Goal: Information Seeking & Learning: Learn about a topic

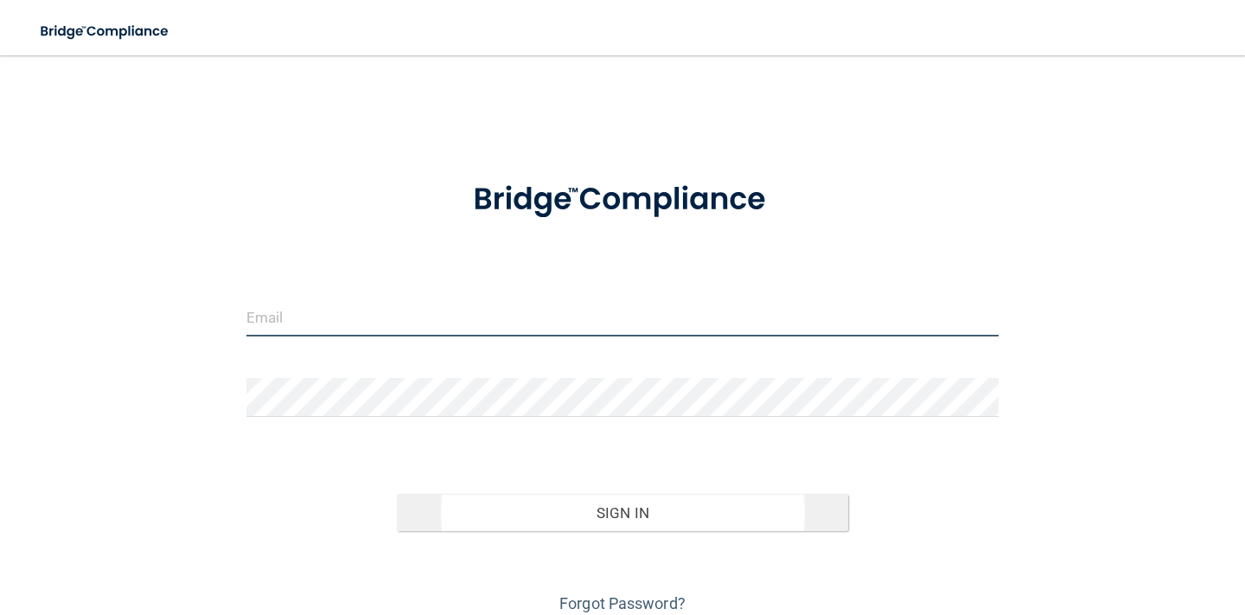
type input "[EMAIL_ADDRESS][DOMAIN_NAME]"
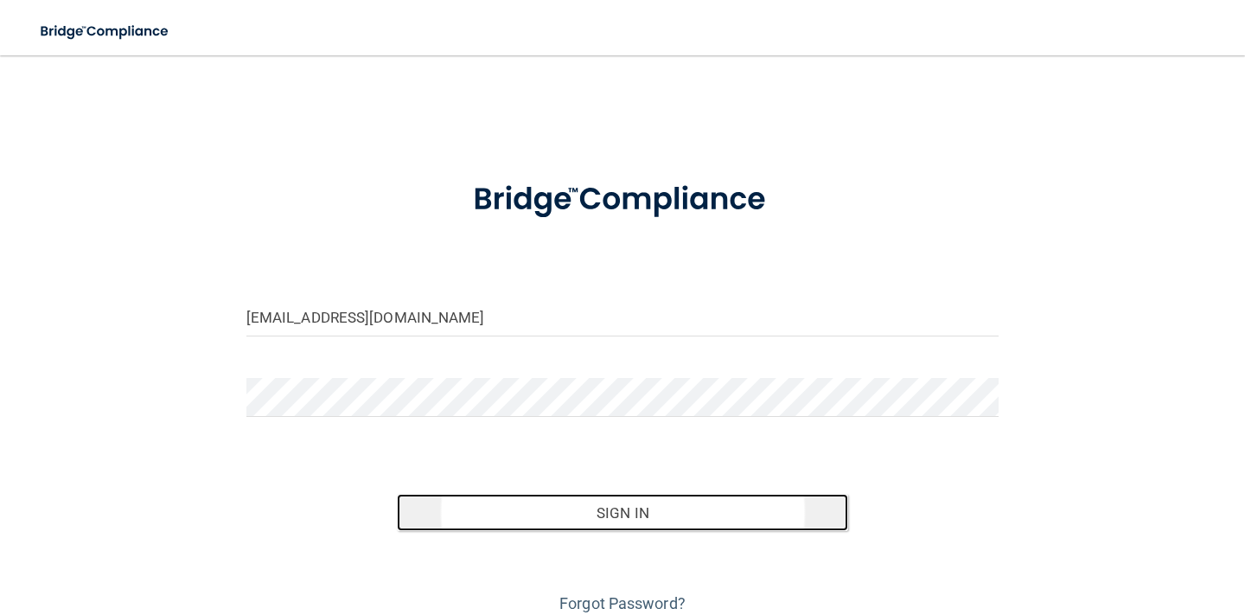
click at [455, 509] on button "Sign In" at bounding box center [622, 513] width 451 height 38
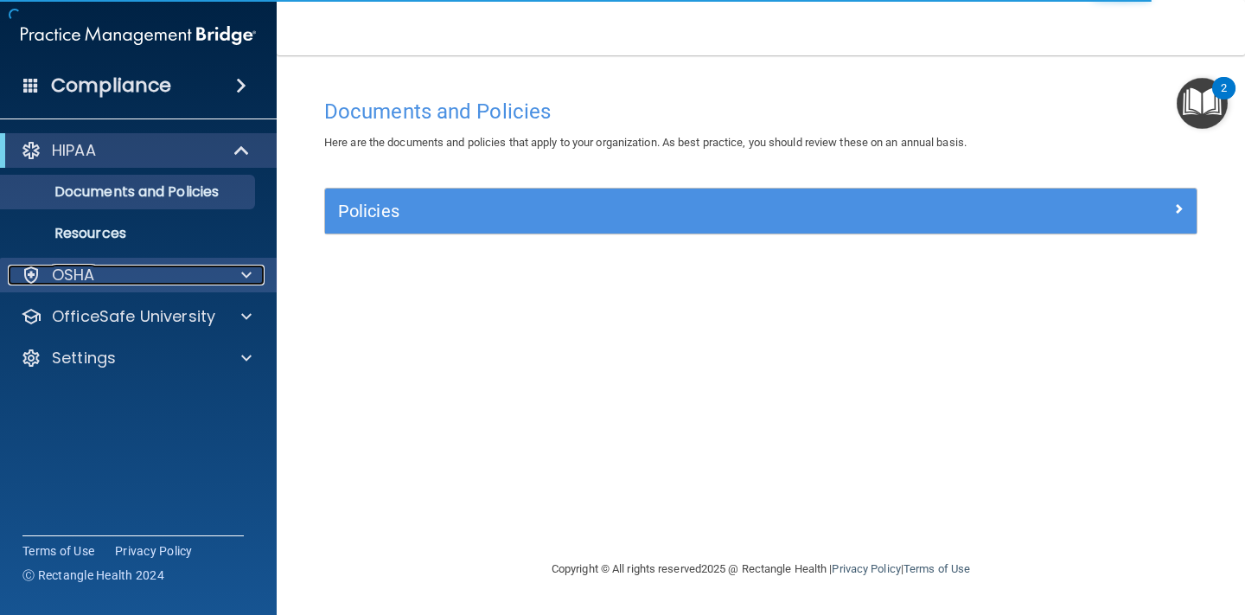
click at [127, 265] on div "OSHA" at bounding box center [115, 275] width 214 height 21
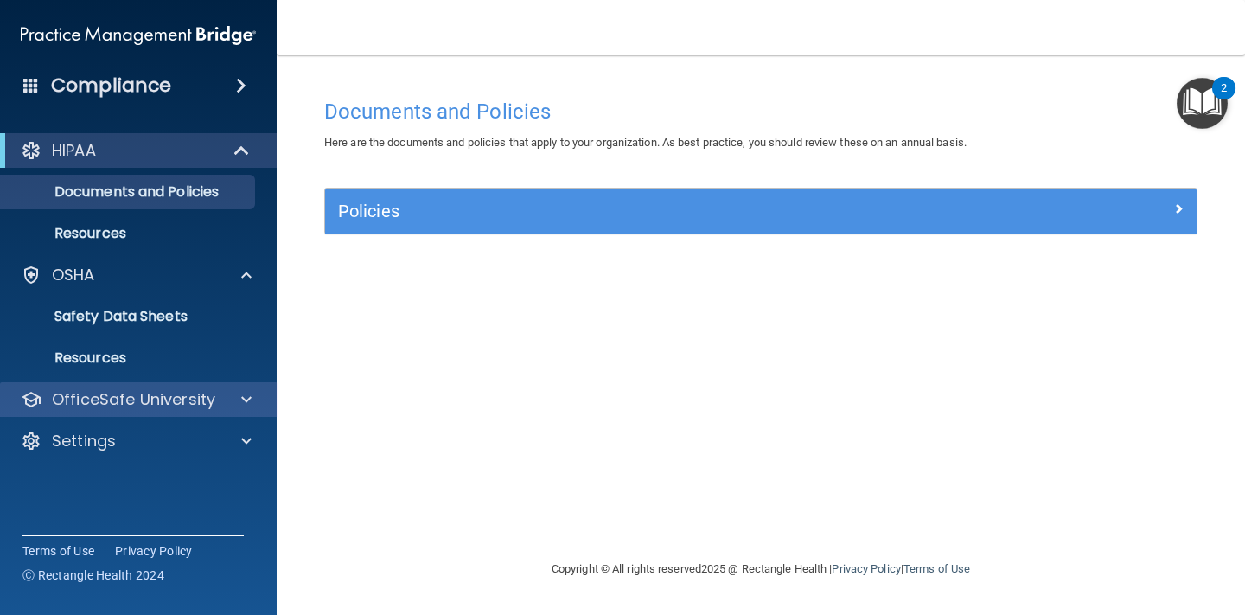
click at [144, 414] on div "OfficeSafe University" at bounding box center [139, 399] width 278 height 35
click at [238, 397] on div at bounding box center [243, 399] width 43 height 21
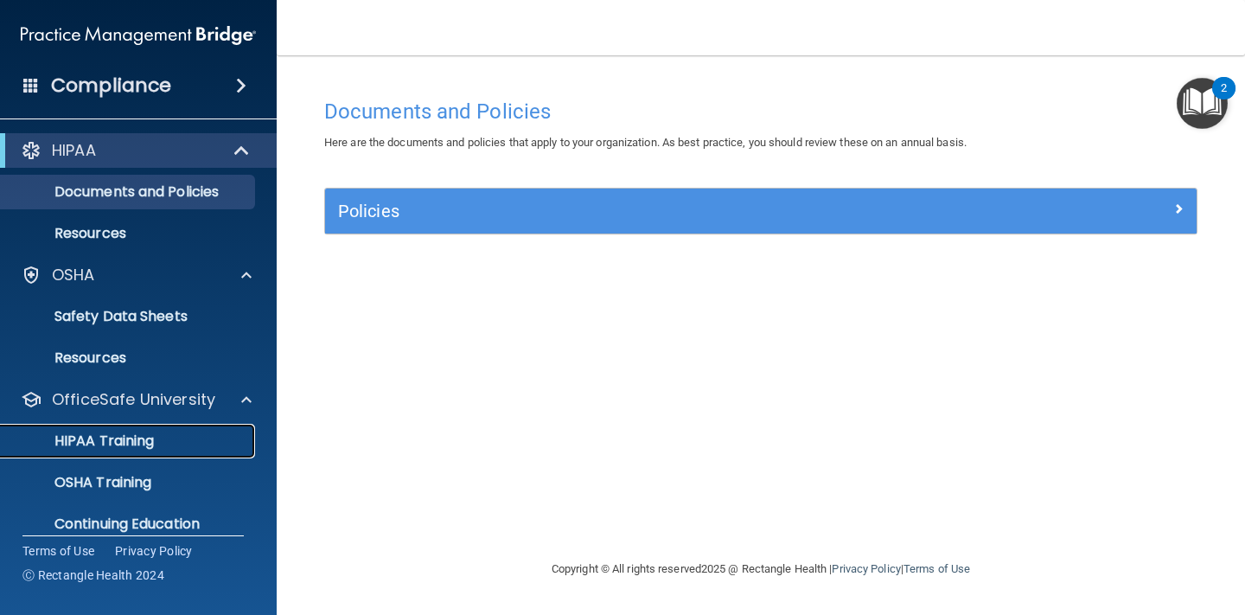
click at [131, 447] on p "HIPAA Training" at bounding box center [82, 440] width 143 height 17
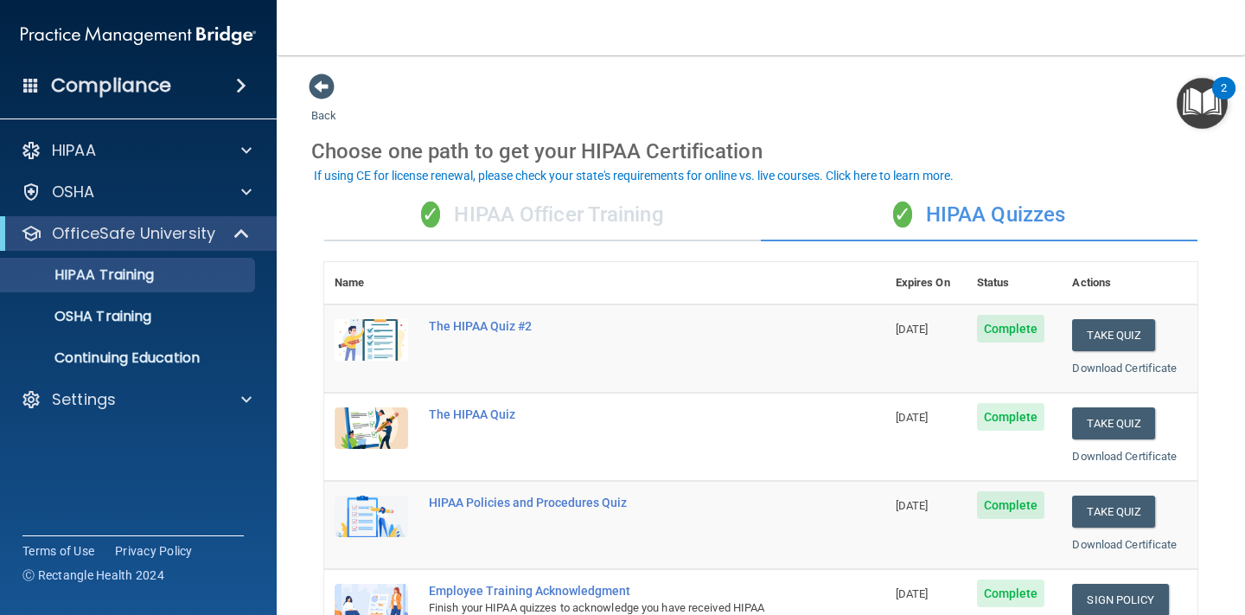
click at [125, 77] on h4 "Compliance" at bounding box center [111, 85] width 120 height 24
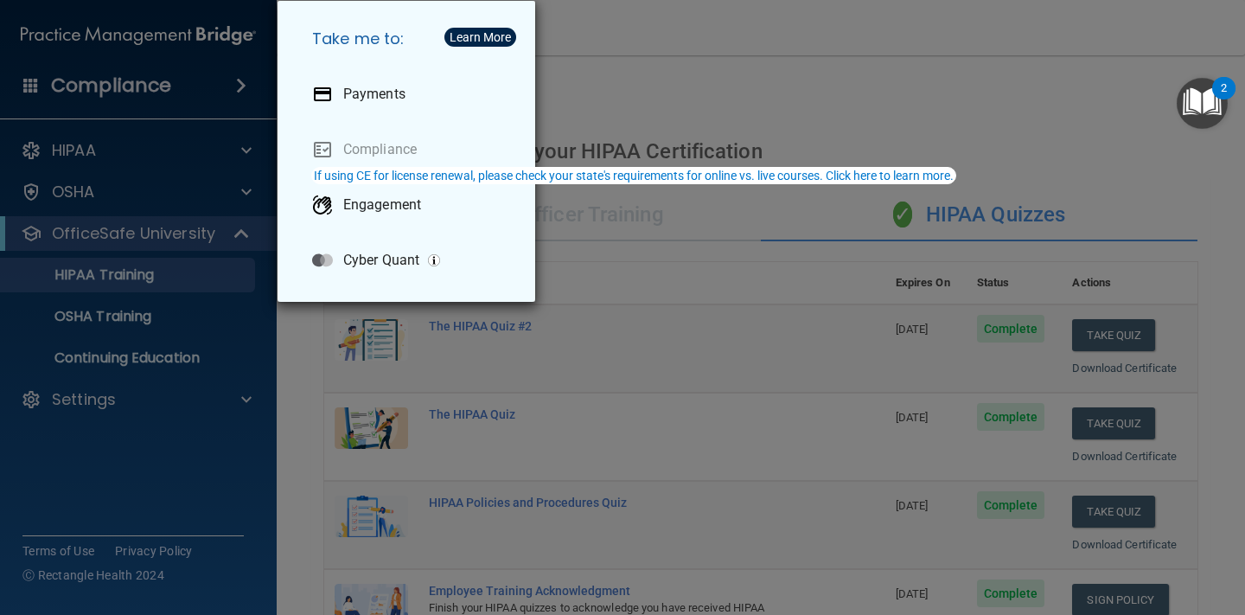
click at [1071, 49] on div "Take me to: Payments Compliance Engagement Cyber Quant" at bounding box center [622, 307] width 1245 height 615
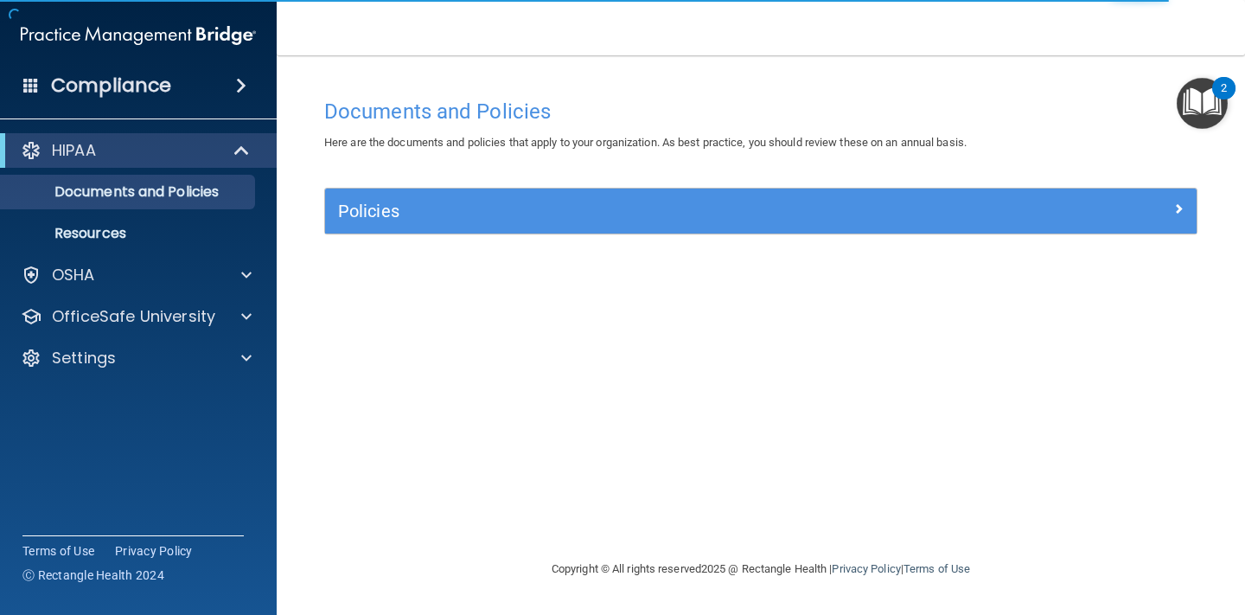
click at [569, 377] on div "Documents and Policies Here are the documents and policies that apply to your o…" at bounding box center [760, 324] width 899 height 469
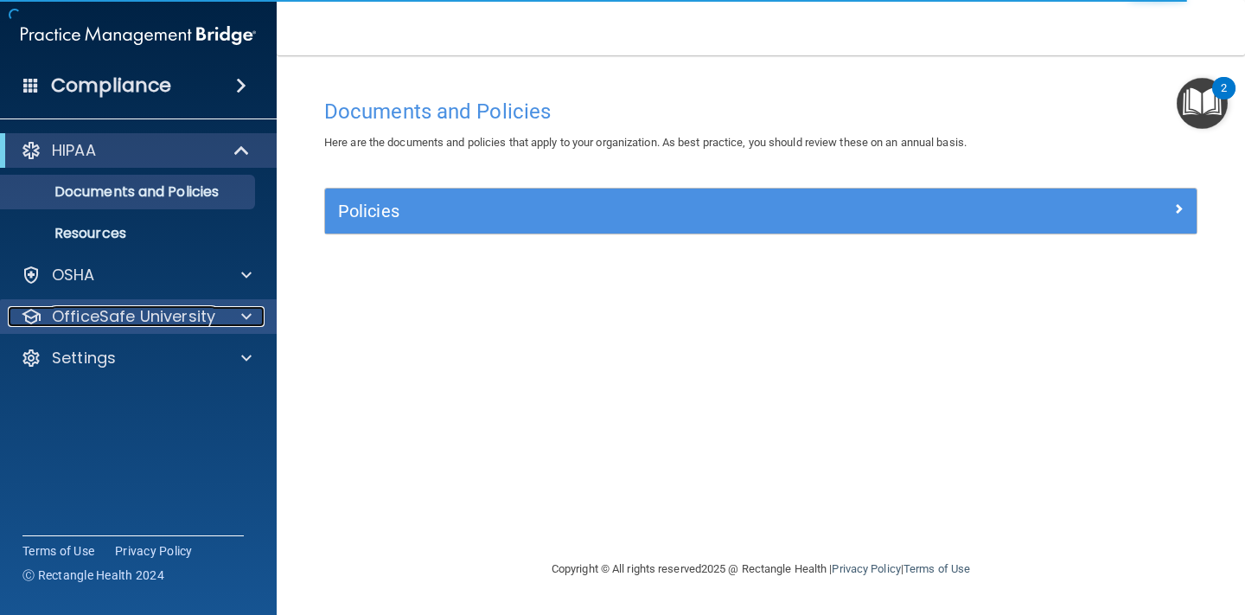
click at [243, 317] on span at bounding box center [246, 316] width 10 height 21
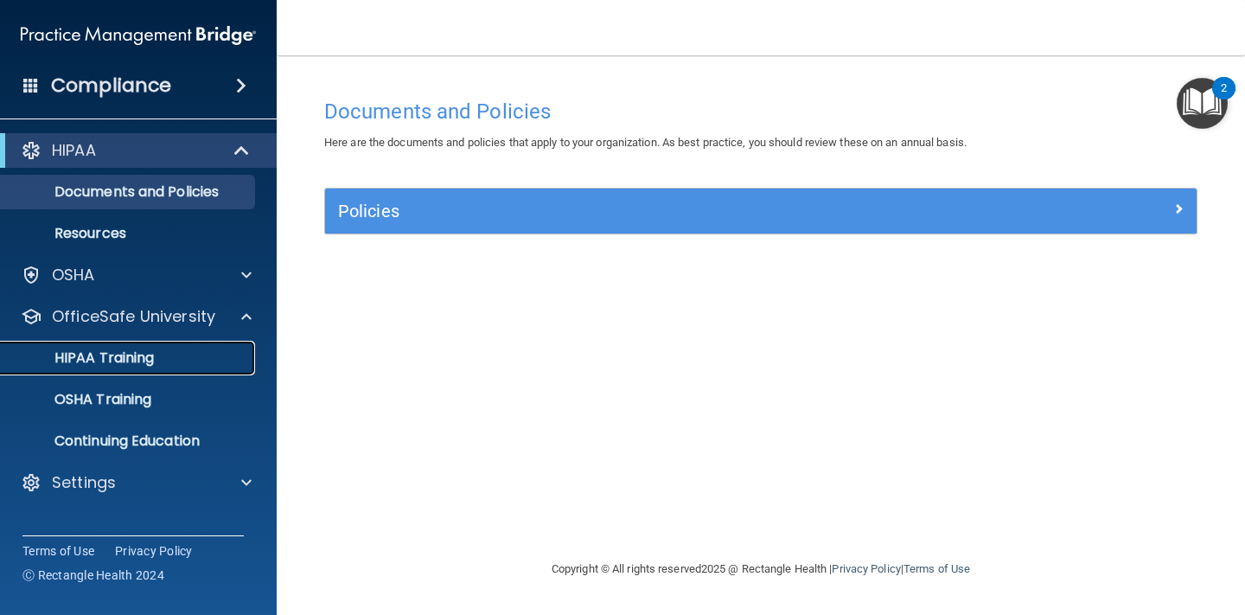
click at [146, 350] on p "HIPAA Training" at bounding box center [82, 357] width 143 height 17
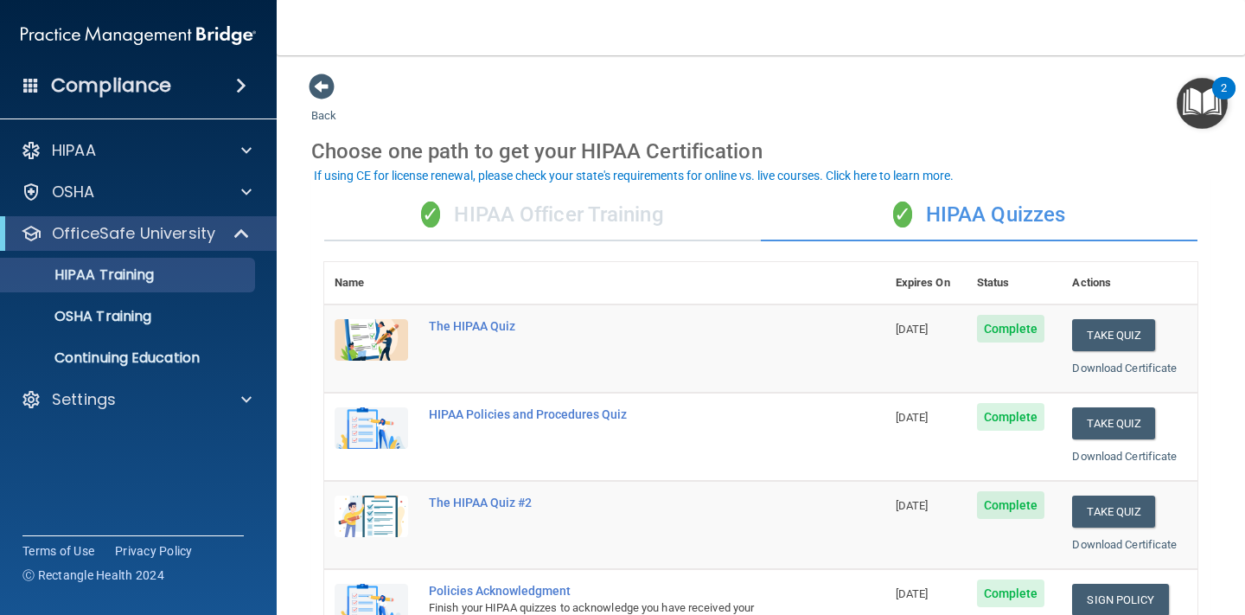
click at [152, 36] on img at bounding box center [138, 35] width 235 height 35
click at [108, 88] on h4 "Compliance" at bounding box center [111, 85] width 120 height 24
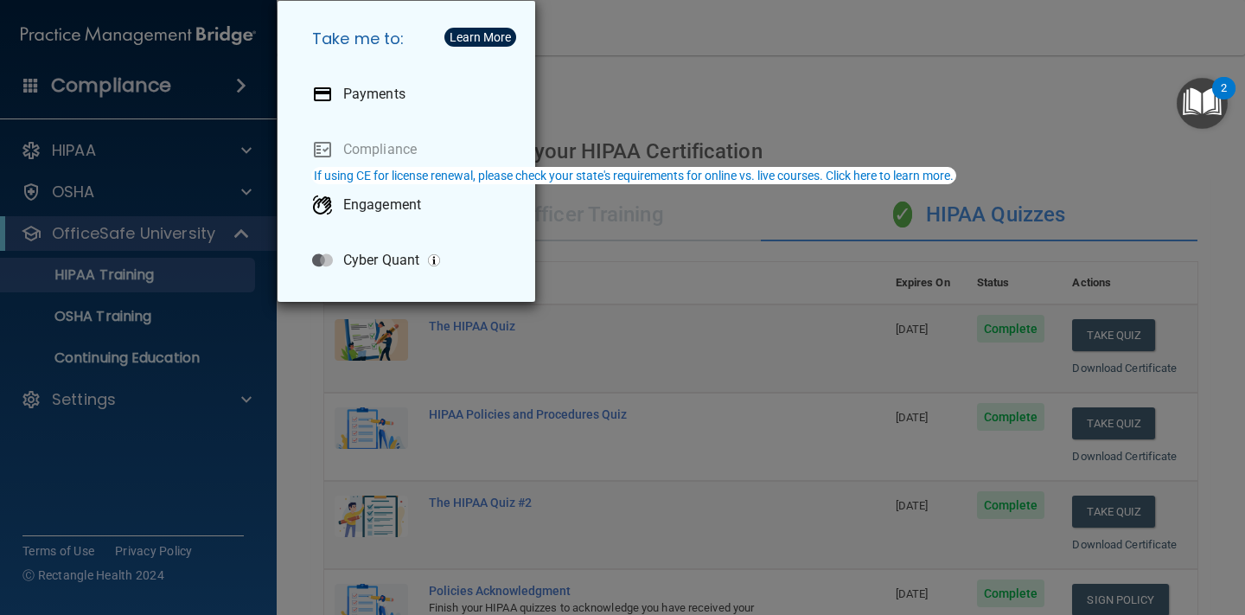
click at [173, 431] on div "Take me to: Payments Compliance Engagement Cyber Quant" at bounding box center [622, 307] width 1245 height 615
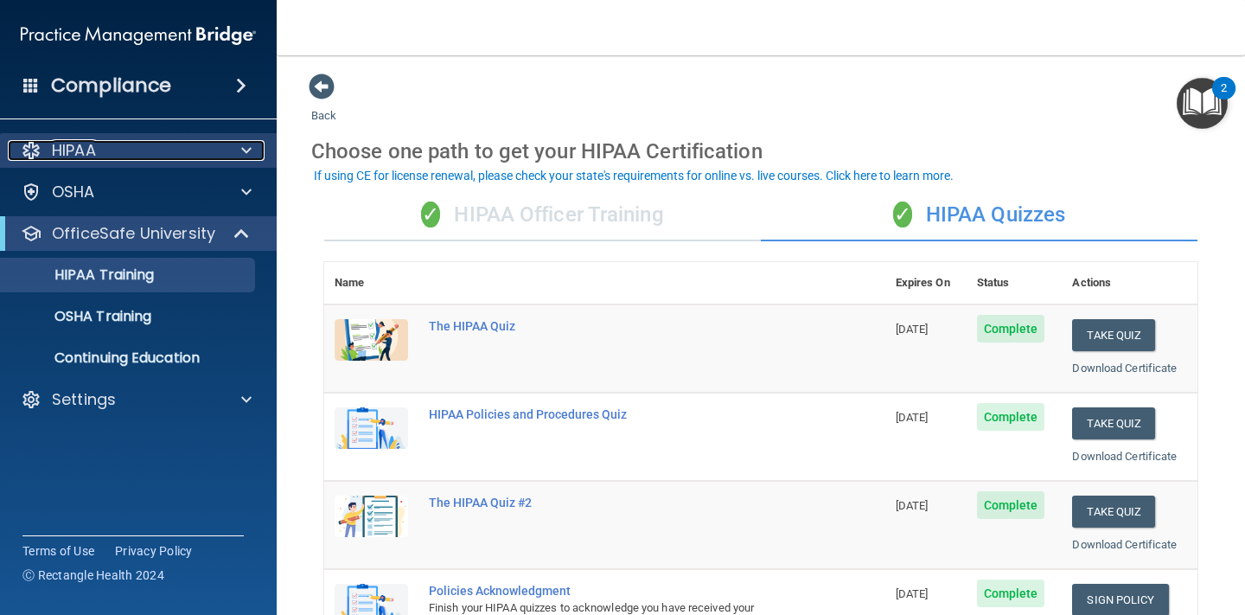
click at [188, 156] on div "HIPAA" at bounding box center [115, 150] width 214 height 21
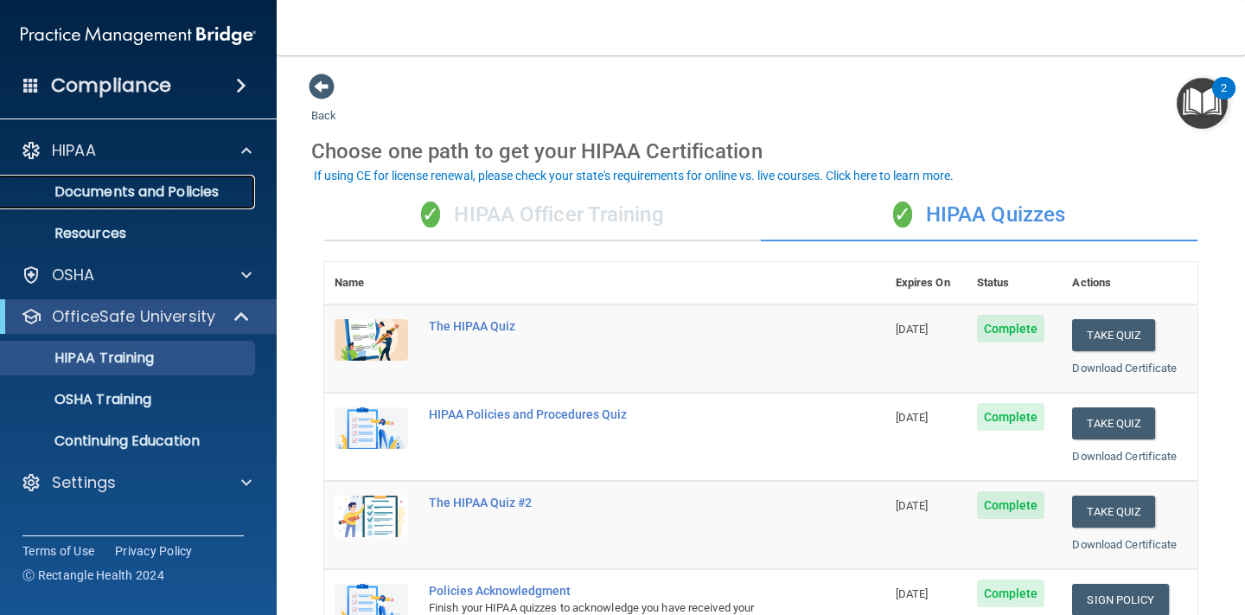
click at [175, 185] on p "Documents and Policies" at bounding box center [129, 191] width 236 height 17
